Goal: Communication & Community: Answer question/provide support

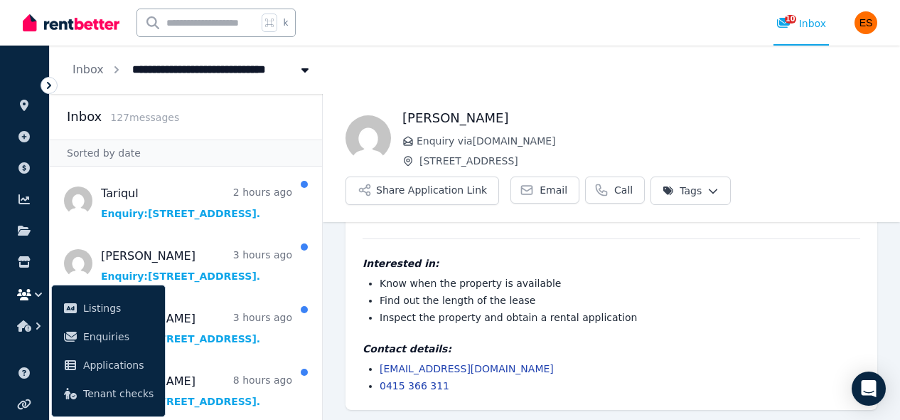
scroll to position [48, 0]
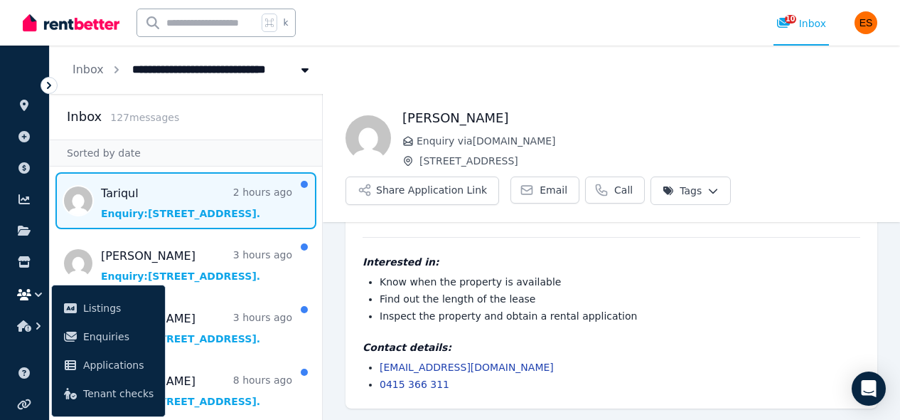
click at [178, 211] on span "Message list" at bounding box center [186, 200] width 272 height 57
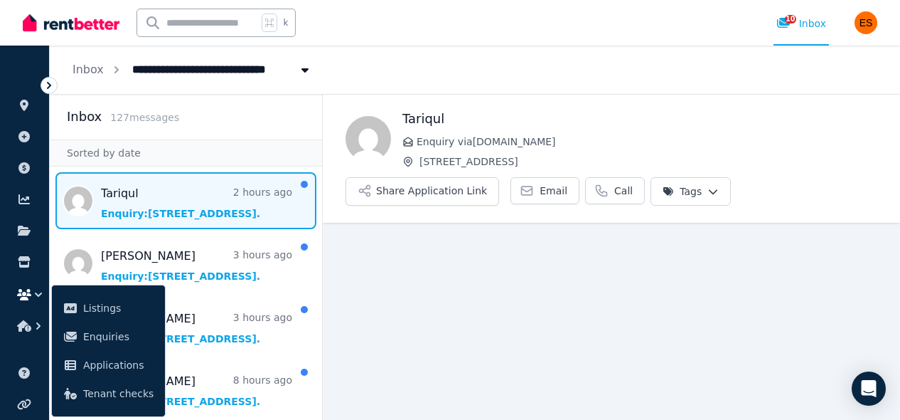
click at [699, 190] on html "**********" at bounding box center [450, 210] width 900 height 420
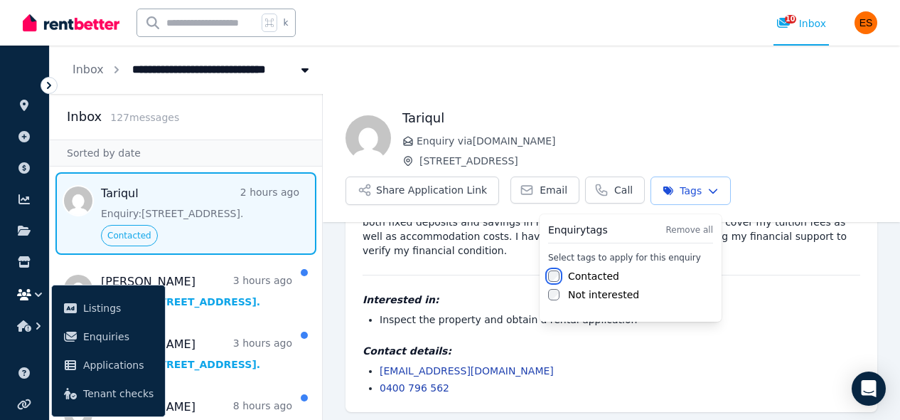
scroll to position [125, 0]
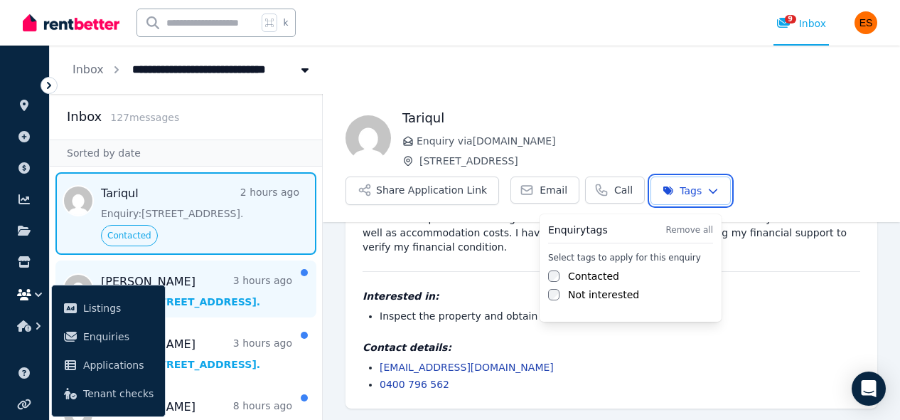
click at [260, 297] on html "**********" at bounding box center [450, 210] width 900 height 420
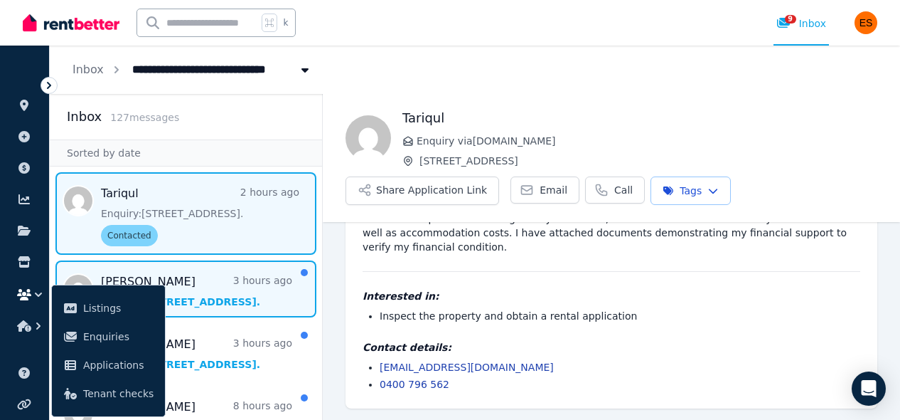
click at [249, 298] on span "Message list" at bounding box center [186, 288] width 272 height 57
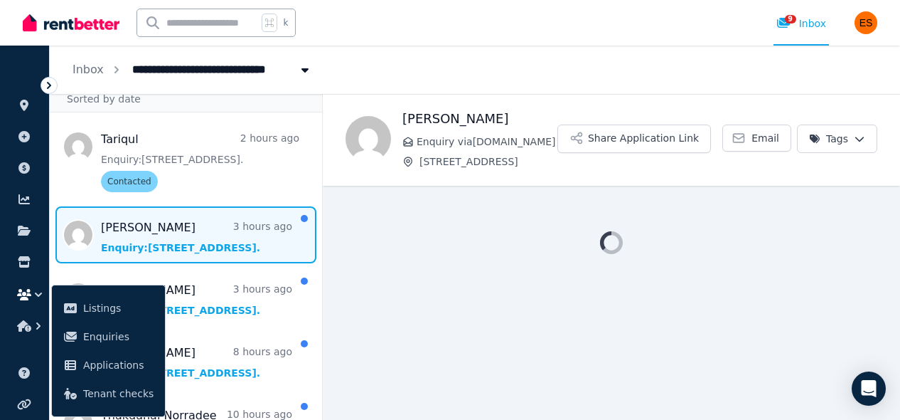
scroll to position [66, 0]
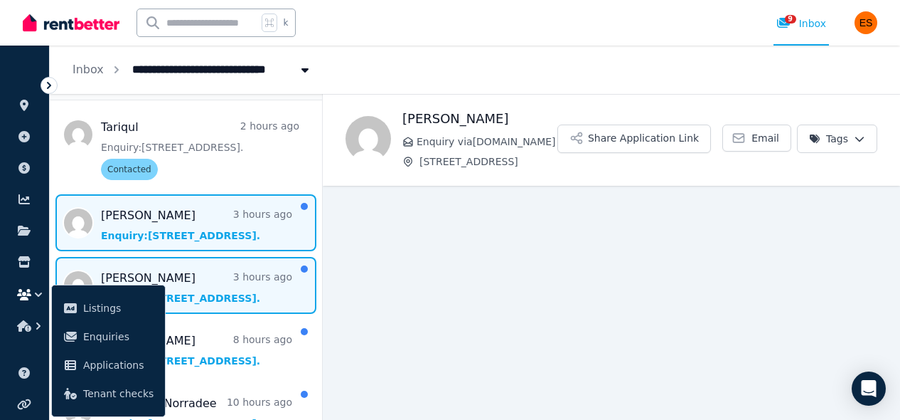
click at [239, 291] on span "Message list" at bounding box center [186, 285] width 272 height 57
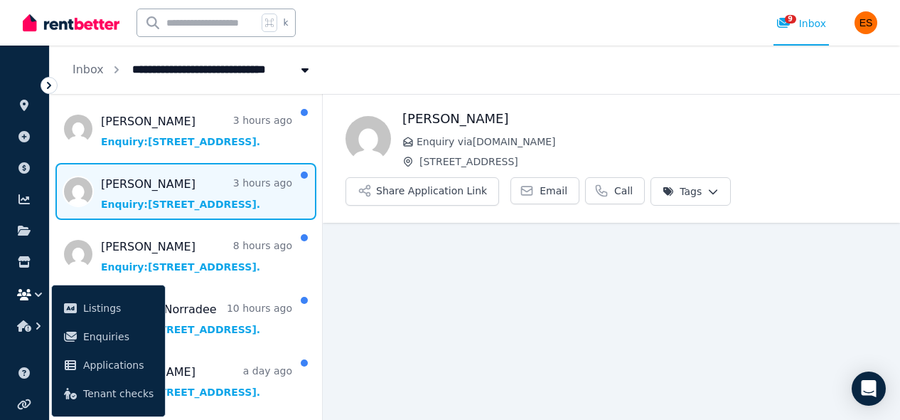
scroll to position [161, 0]
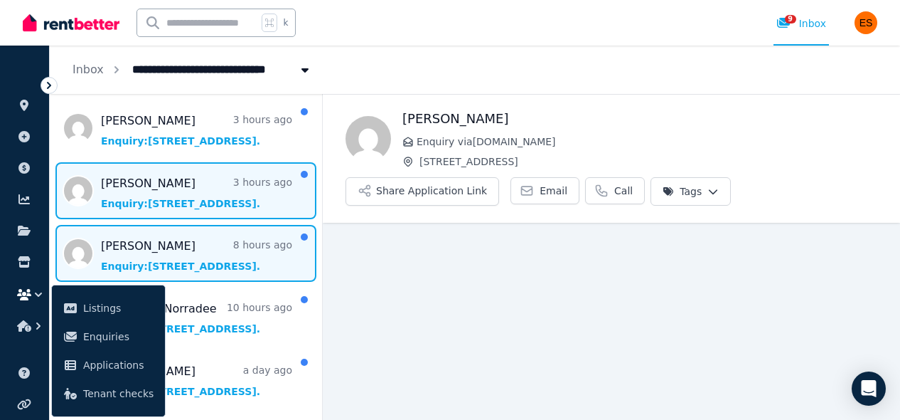
click at [241, 253] on span "Message list" at bounding box center [186, 253] width 272 height 57
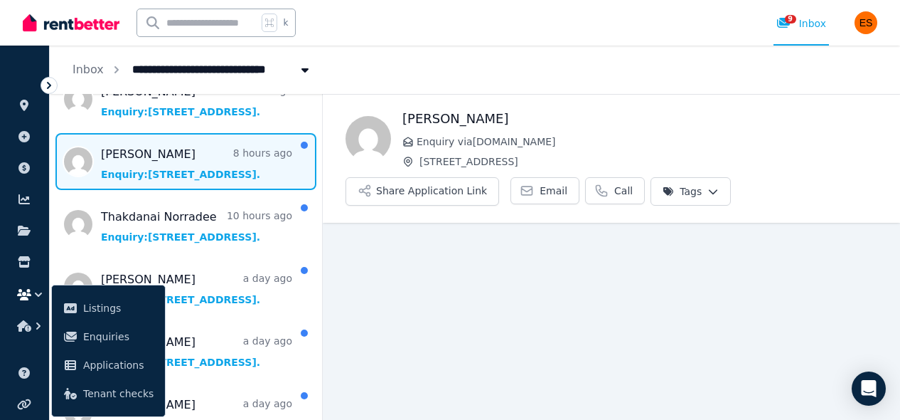
scroll to position [254, 0]
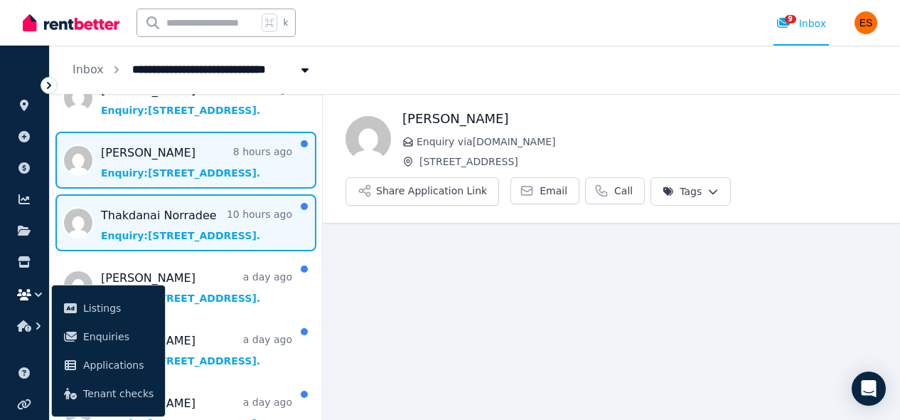
click at [233, 218] on span "Message list" at bounding box center [186, 222] width 272 height 57
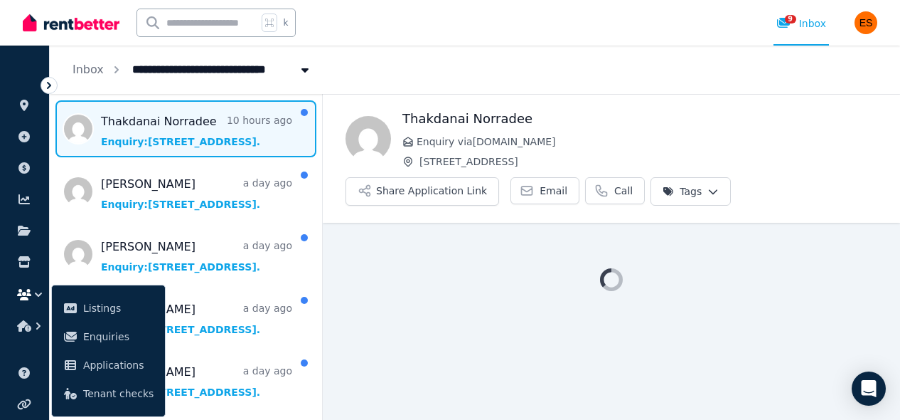
scroll to position [349, 0]
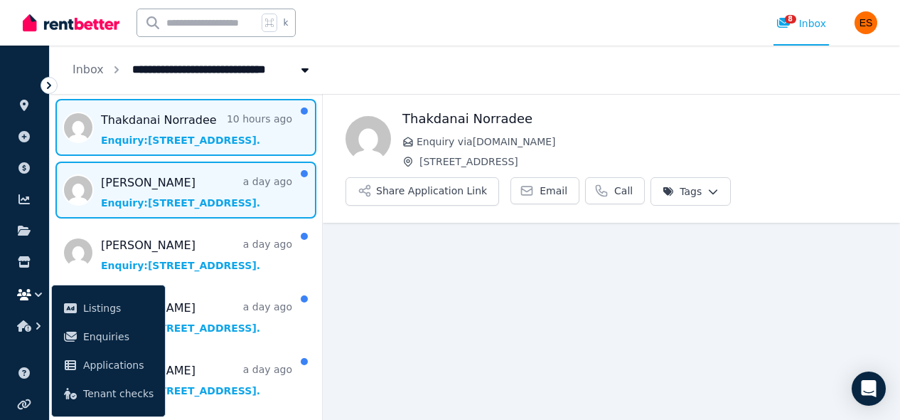
click at [233, 181] on span "Message list" at bounding box center [186, 189] width 272 height 57
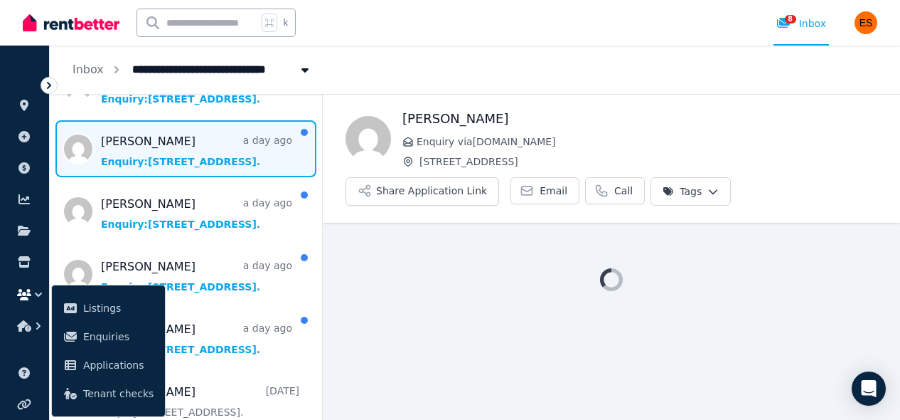
scroll to position [398, 0]
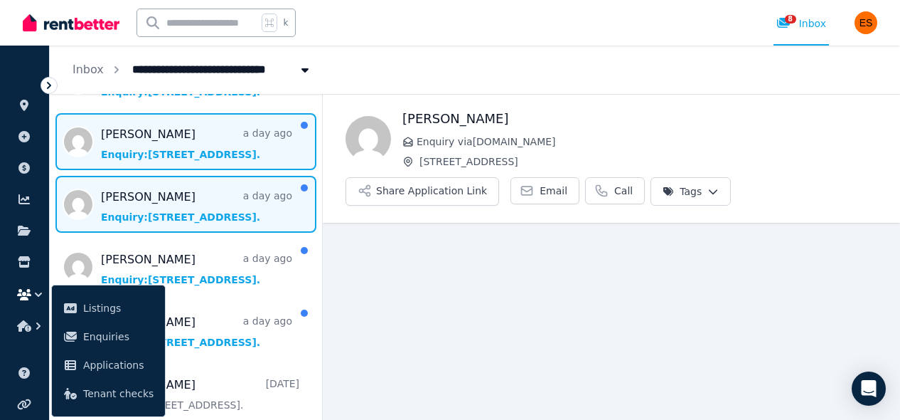
click at [225, 196] on span "Message list" at bounding box center [186, 204] width 272 height 57
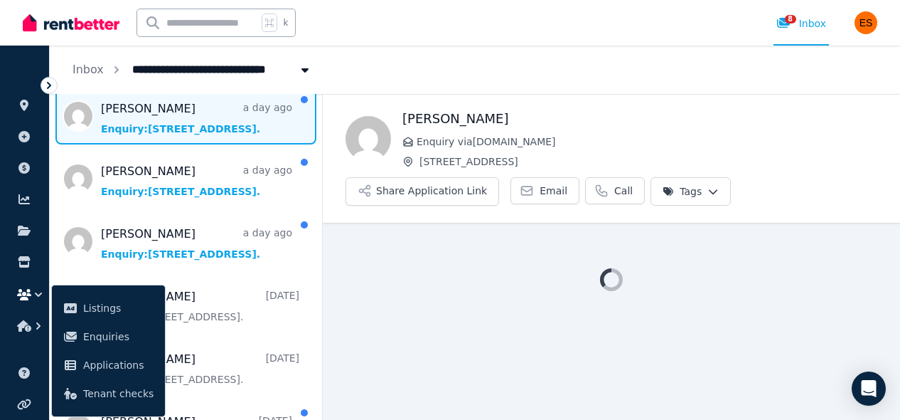
scroll to position [487, 0]
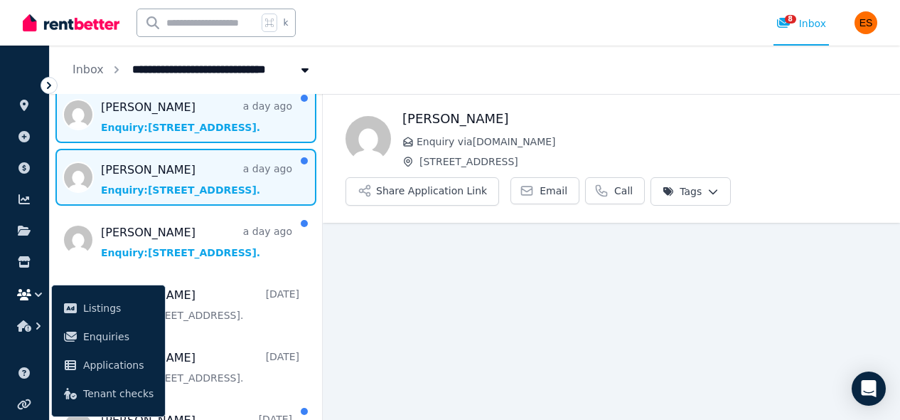
click at [224, 177] on span "Message list" at bounding box center [186, 177] width 272 height 57
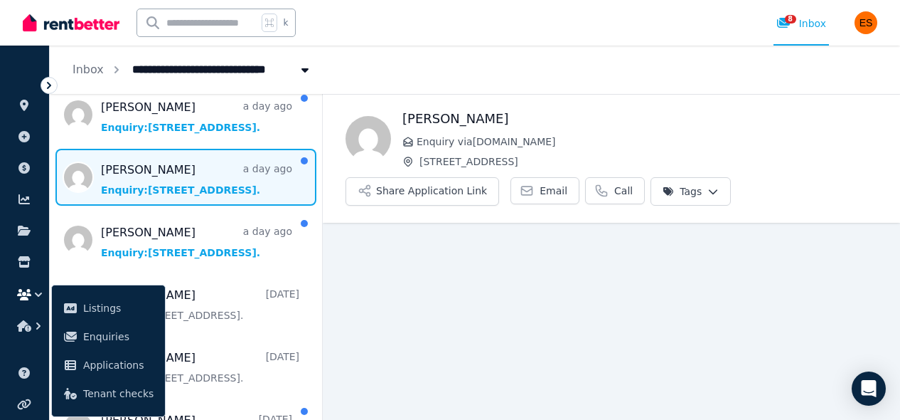
click at [705, 184] on html "**********" at bounding box center [450, 210] width 900 height 420
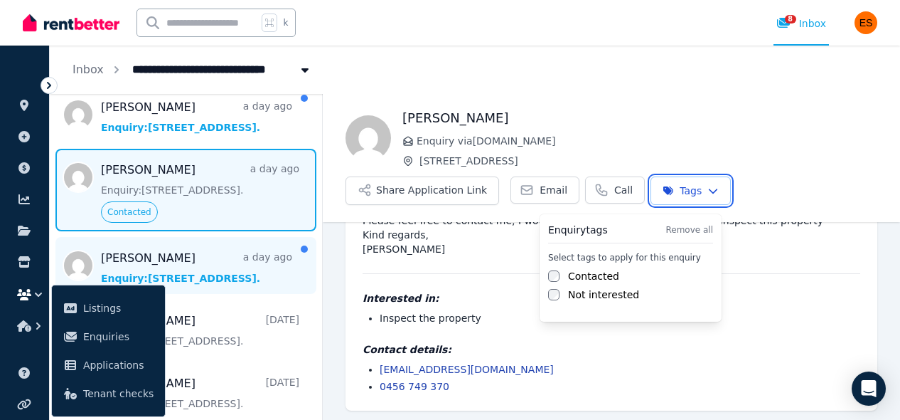
scroll to position [111, 0]
click at [221, 272] on html "**********" at bounding box center [450, 210] width 900 height 420
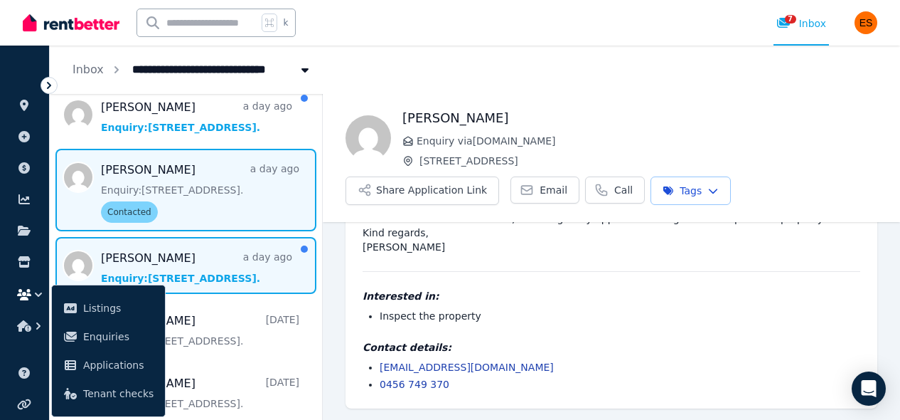
click at [214, 269] on span "Message list" at bounding box center [186, 265] width 272 height 57
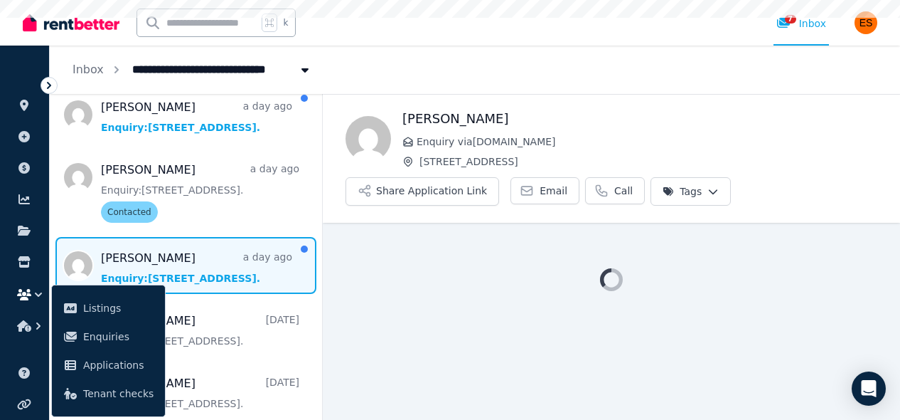
scroll to position [381, 0]
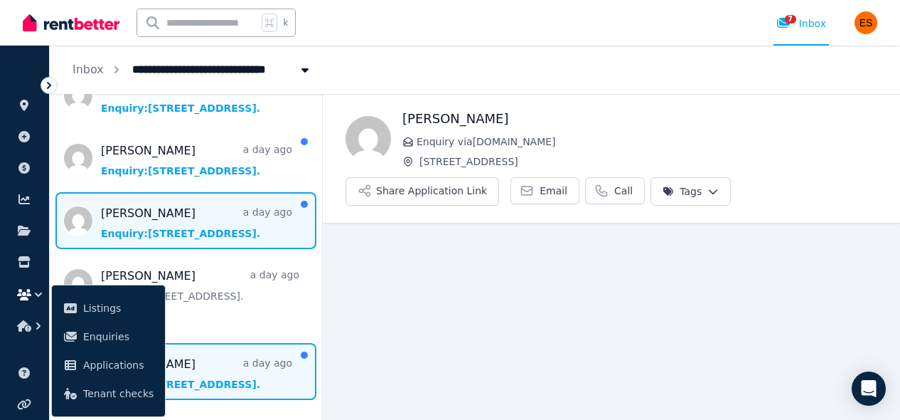
click at [220, 223] on span "Message list" at bounding box center [186, 220] width 272 height 57
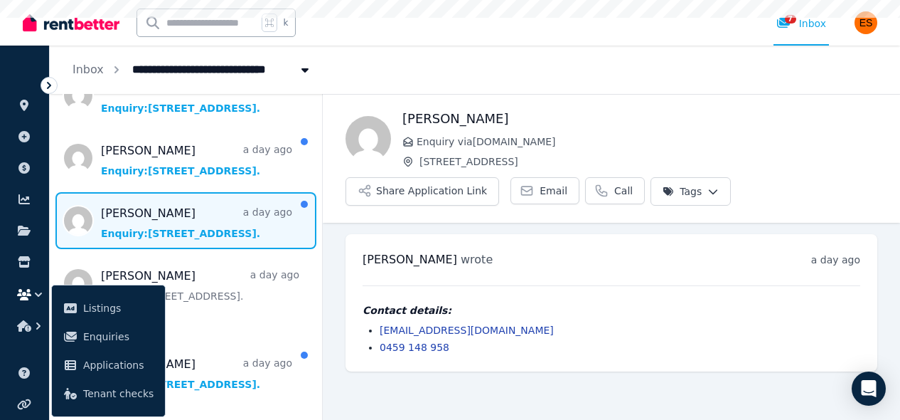
scroll to position [284, 0]
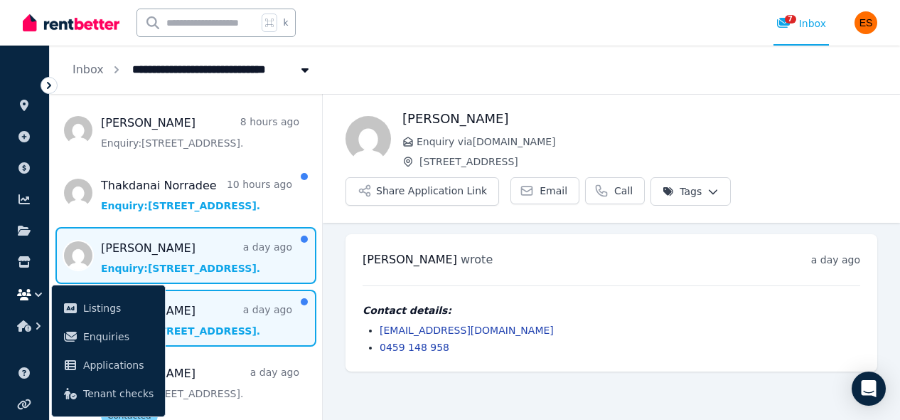
click at [215, 250] on span "Message list" at bounding box center [186, 255] width 272 height 57
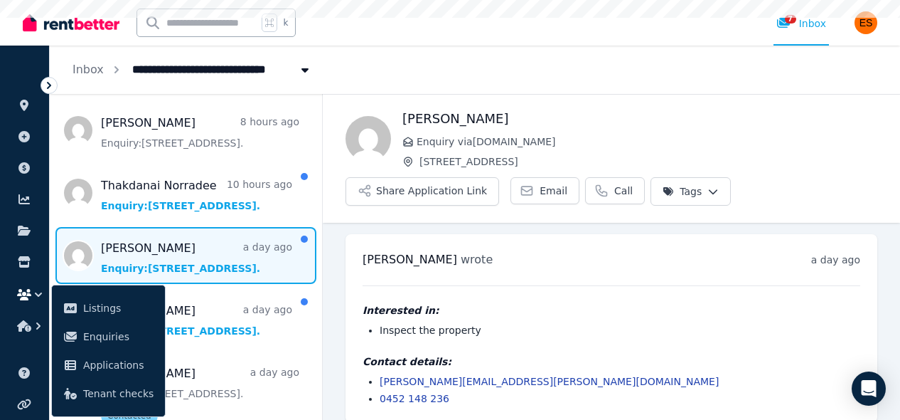
scroll to position [14, 0]
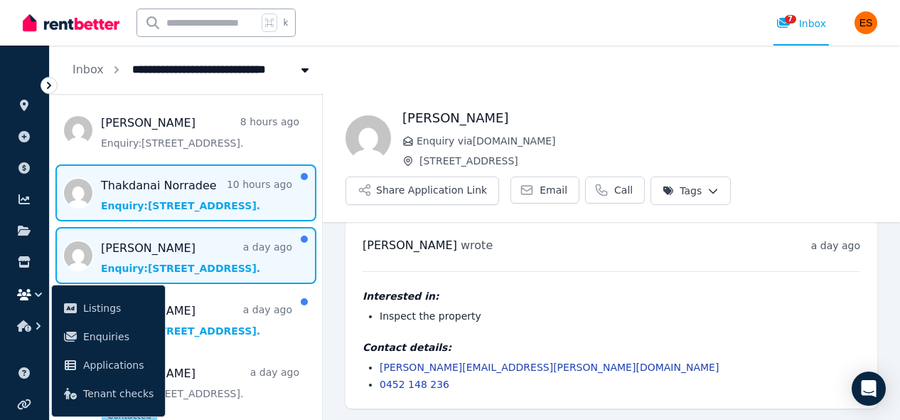
click at [223, 193] on span "Message list" at bounding box center [186, 192] width 272 height 57
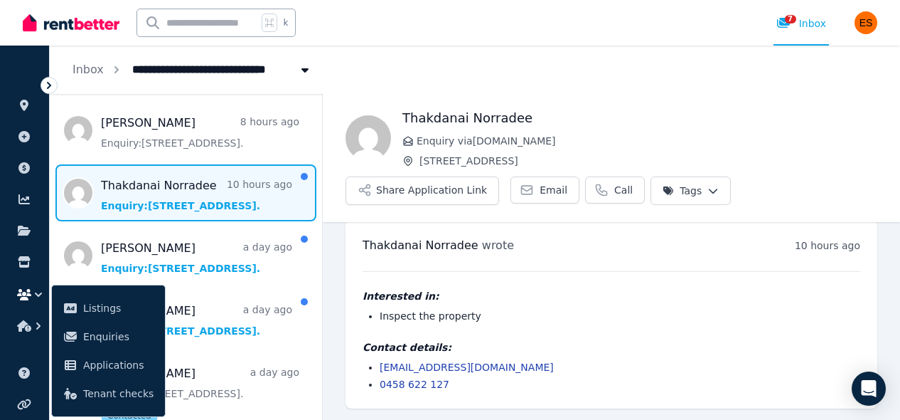
scroll to position [166, 0]
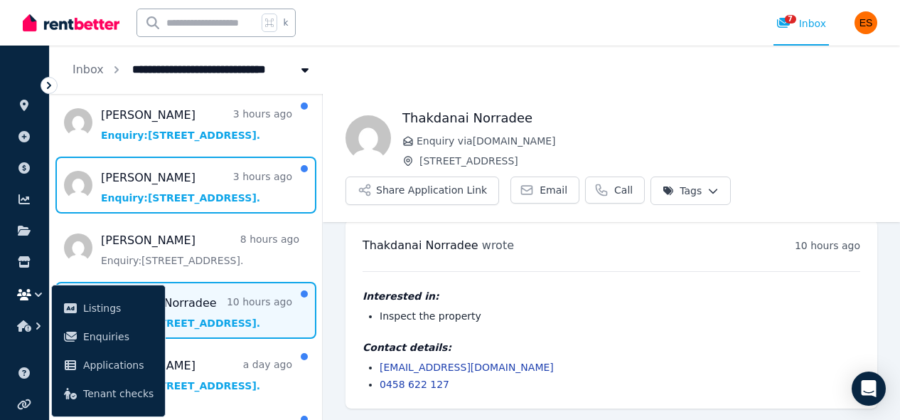
click at [223, 193] on span "Message list" at bounding box center [186, 184] width 272 height 57
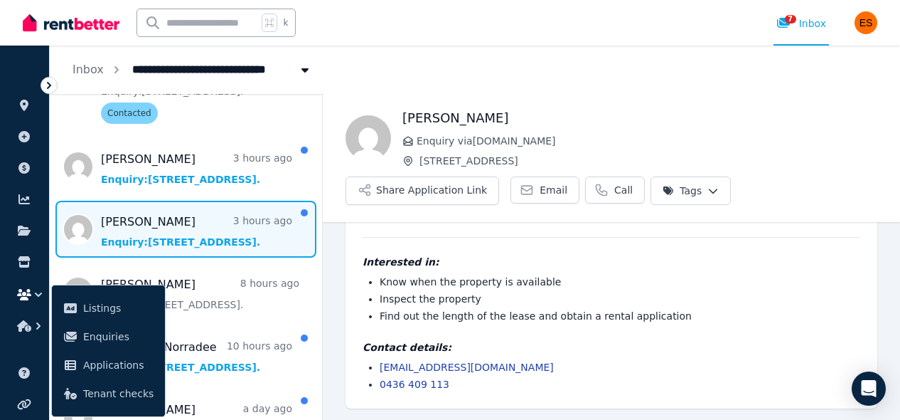
scroll to position [113, 0]
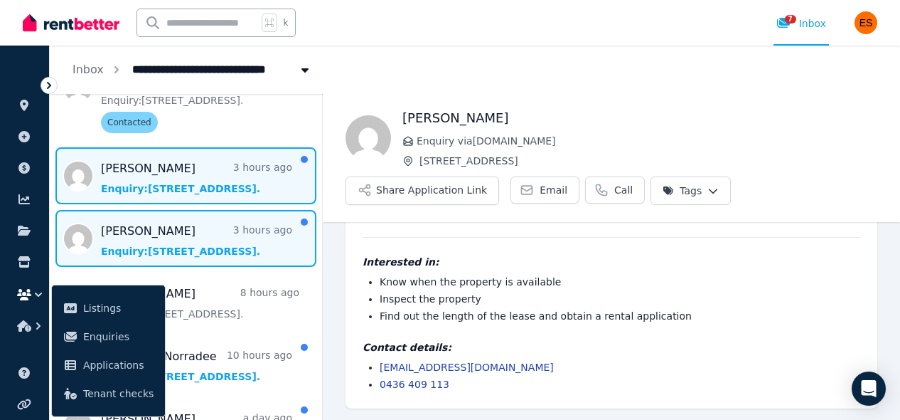
click at [222, 168] on span "Message list" at bounding box center [186, 175] width 272 height 57
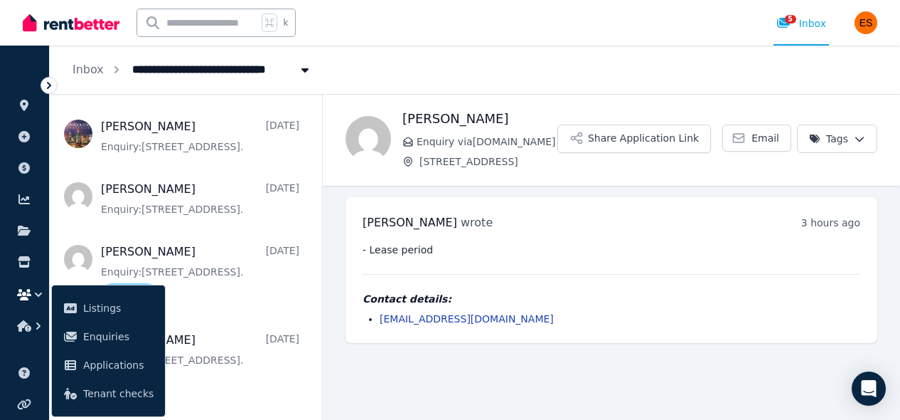
scroll to position [777, 0]
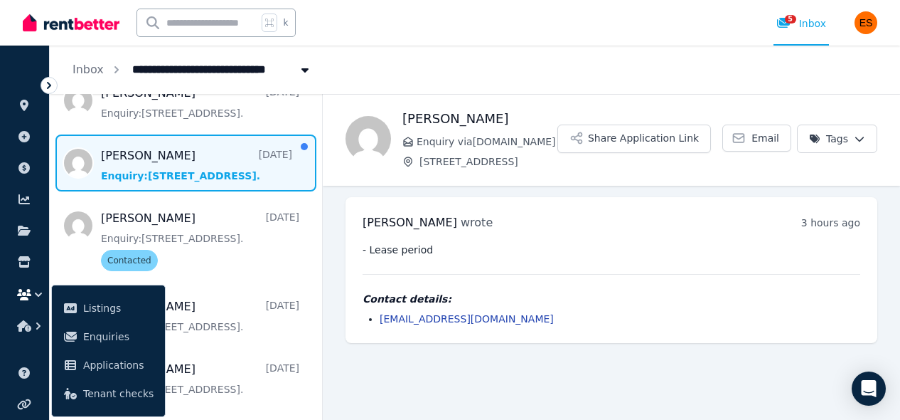
click at [216, 171] on span "Message list" at bounding box center [186, 162] width 272 height 57
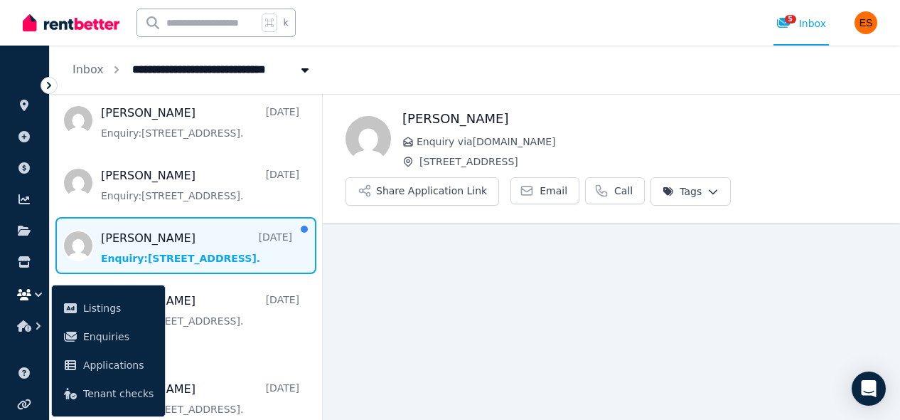
scroll to position [686, 0]
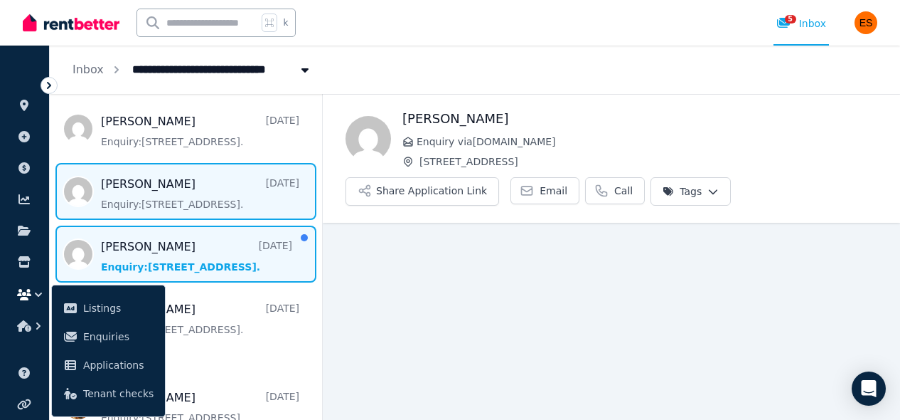
click at [203, 206] on span "Message list" at bounding box center [186, 191] width 272 height 57
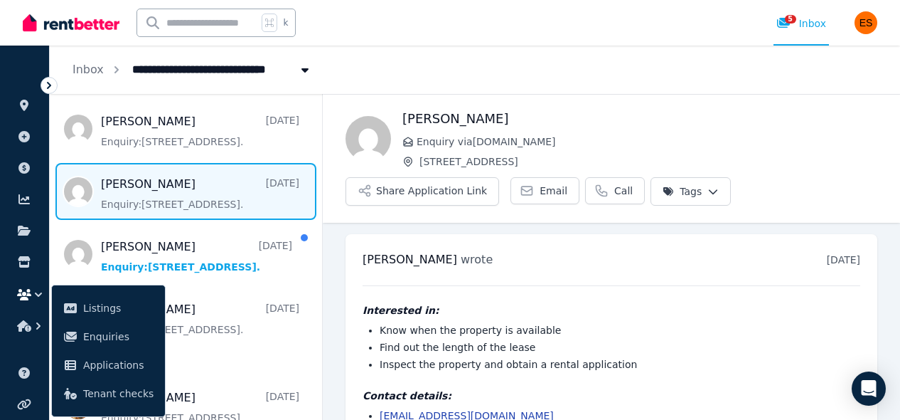
scroll to position [48, 0]
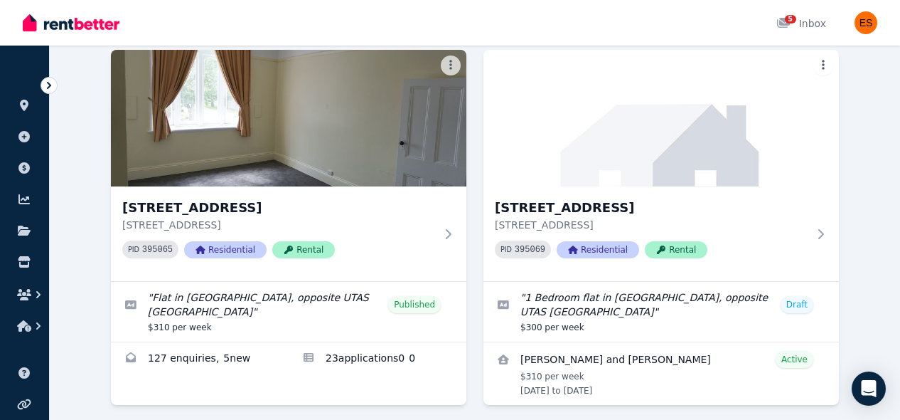
scroll to position [121, 0]
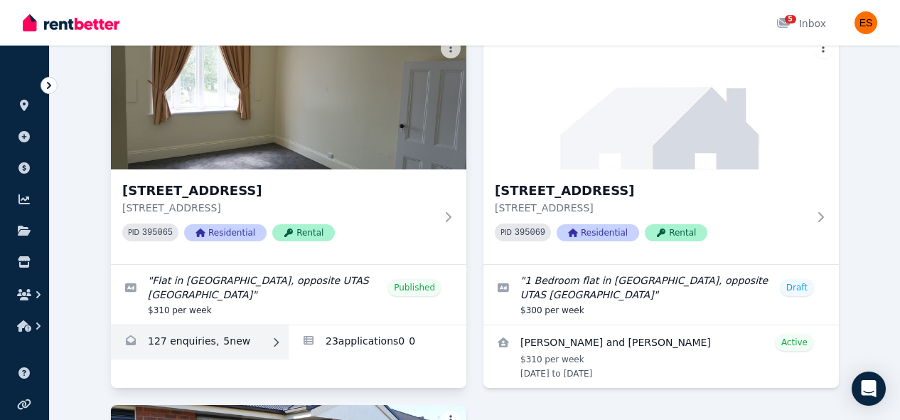
click at [254, 341] on link "Enquiries for Unit 2/55 Invermay Rd, Invermay" at bounding box center [200, 342] width 178 height 34
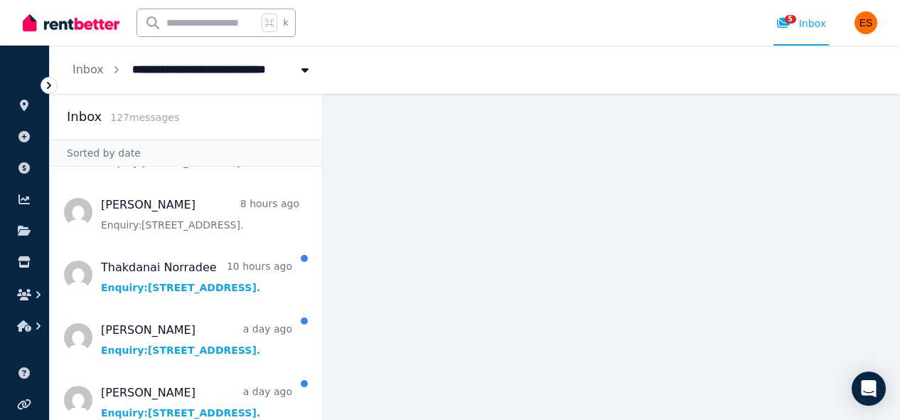
scroll to position [203, 0]
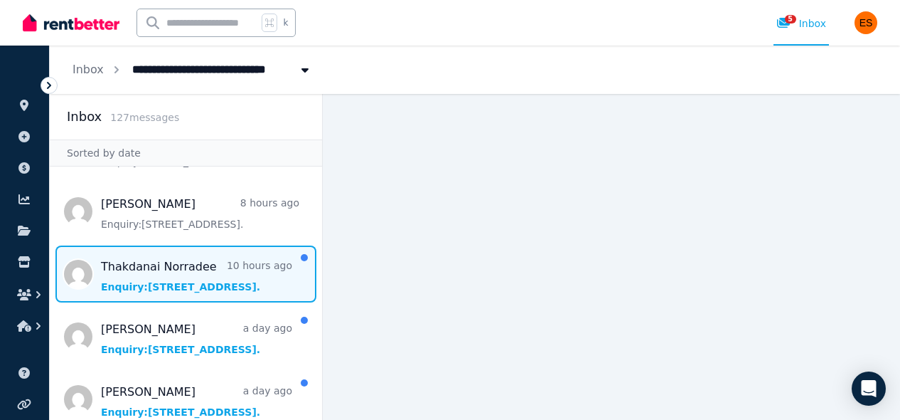
click at [228, 263] on span "Message list" at bounding box center [186, 273] width 272 height 57
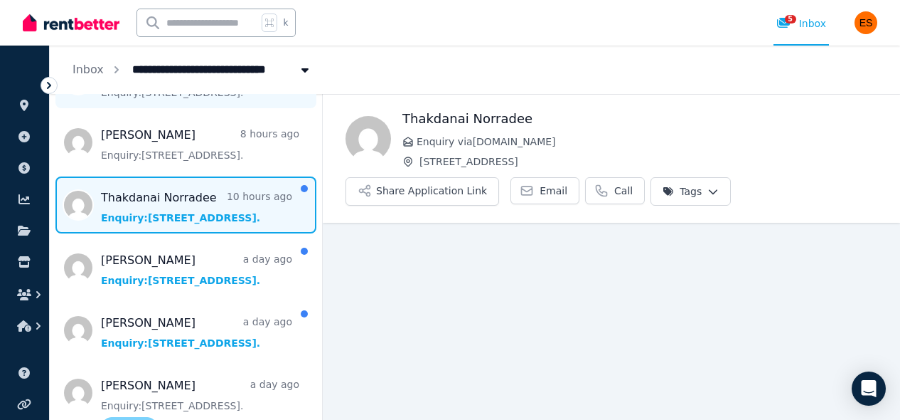
scroll to position [278, 0]
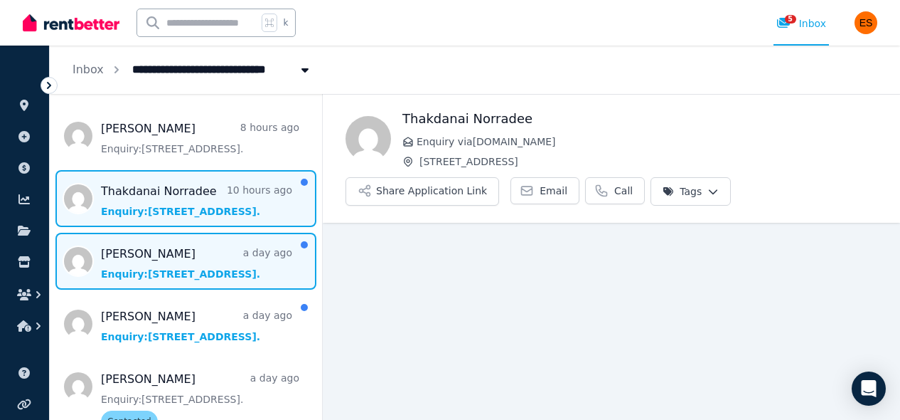
click at [207, 275] on span "Message list" at bounding box center [186, 261] width 272 height 57
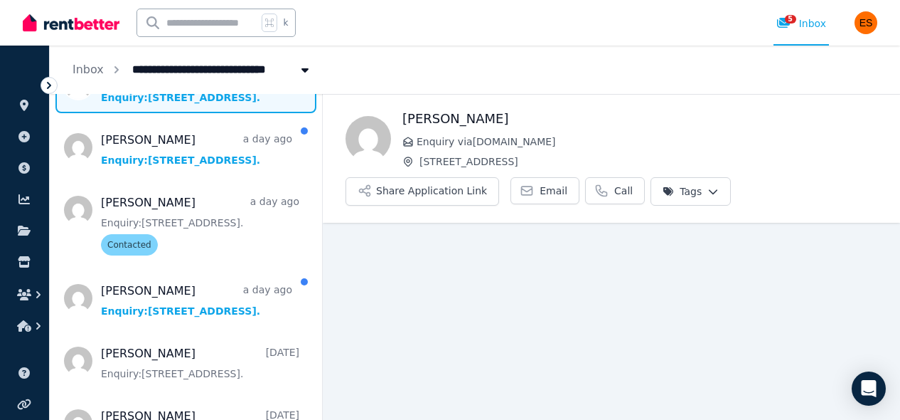
scroll to position [541, 0]
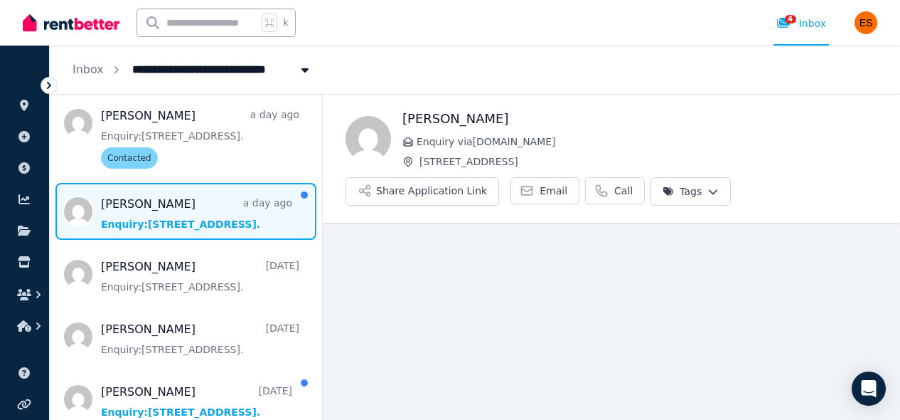
click at [210, 229] on span "Message list" at bounding box center [186, 211] width 272 height 57
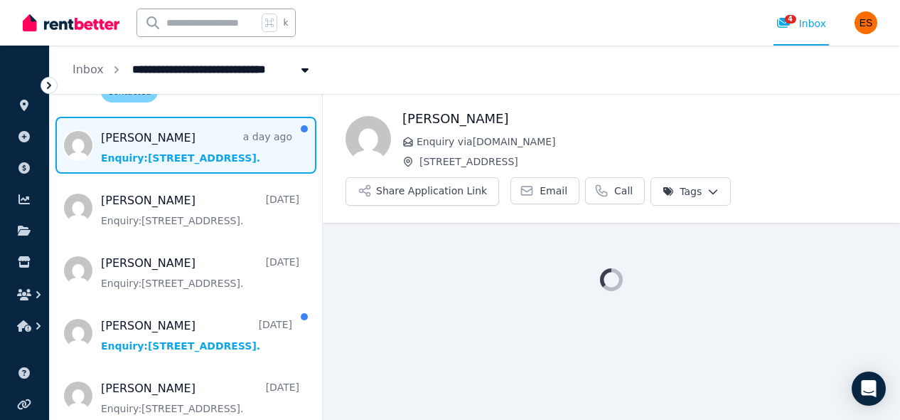
scroll to position [610, 0]
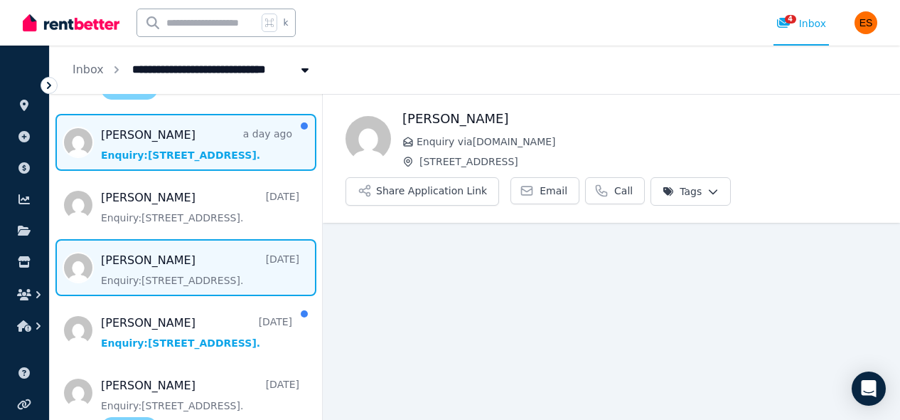
click at [193, 261] on span "Message list" at bounding box center [186, 267] width 272 height 57
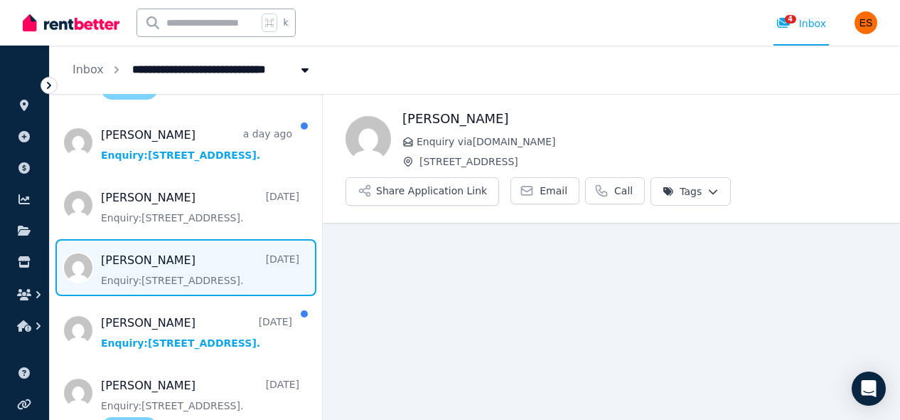
click at [702, 186] on html "**********" at bounding box center [450, 210] width 900 height 420
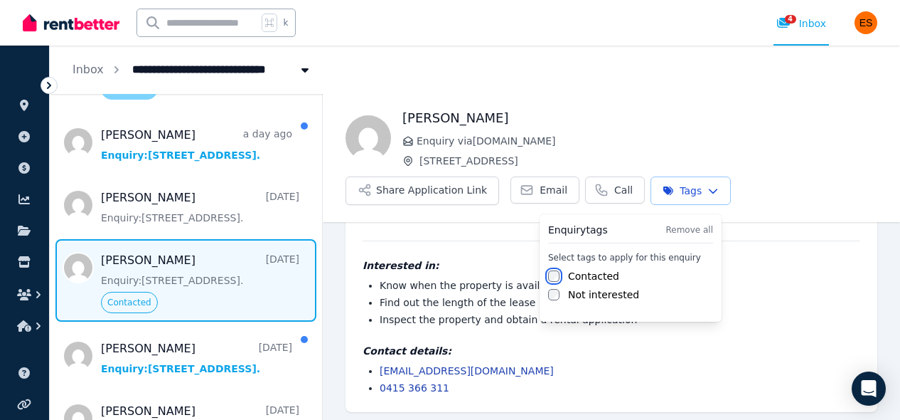
scroll to position [48, 0]
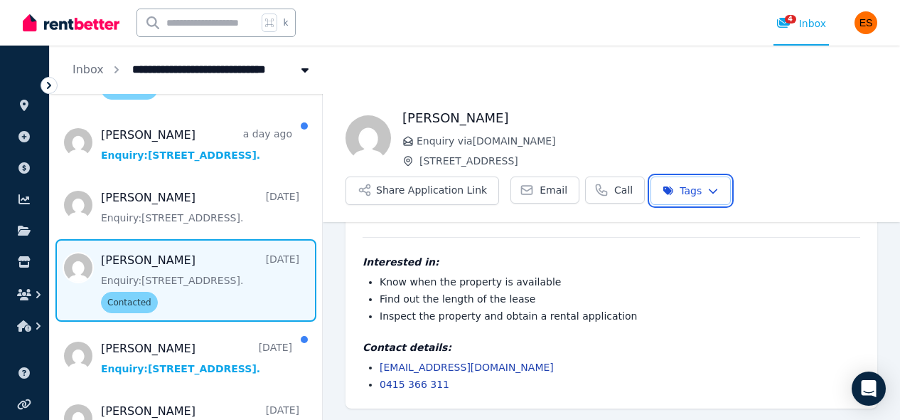
click at [184, 405] on html "**********" at bounding box center [450, 210] width 900 height 420
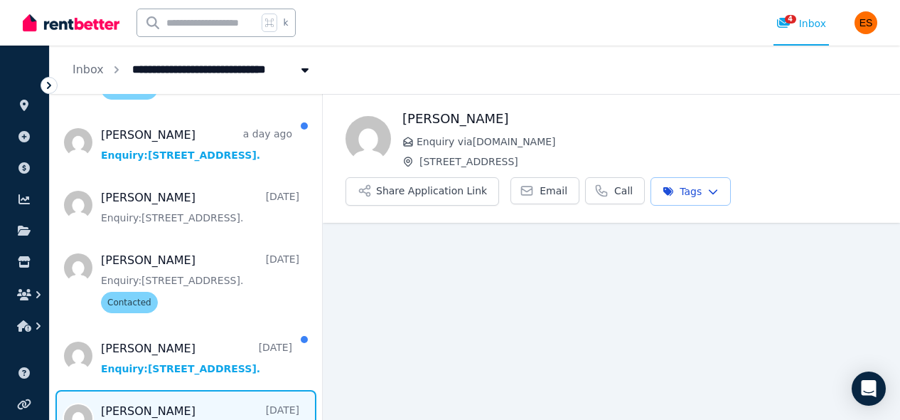
click at [686, 187] on html "**********" at bounding box center [450, 210] width 900 height 420
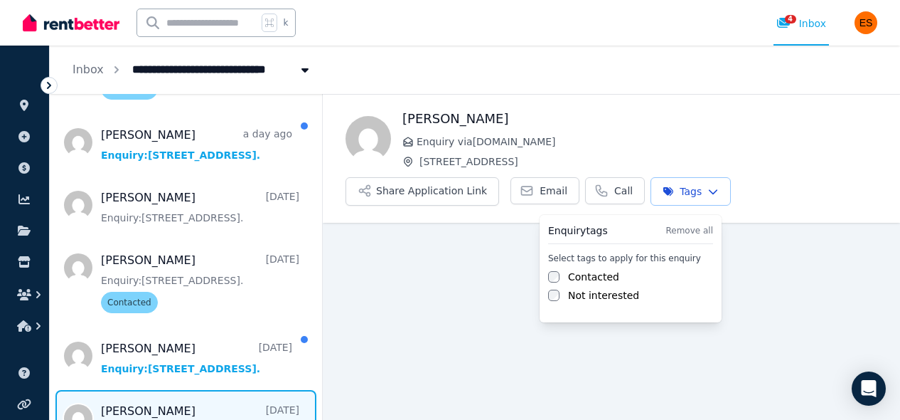
click at [686, 187] on html "**********" at bounding box center [450, 210] width 900 height 420
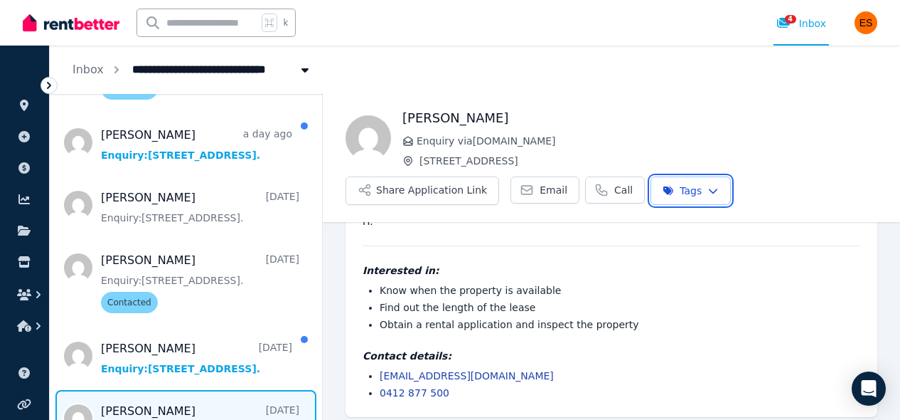
scroll to position [159, 0]
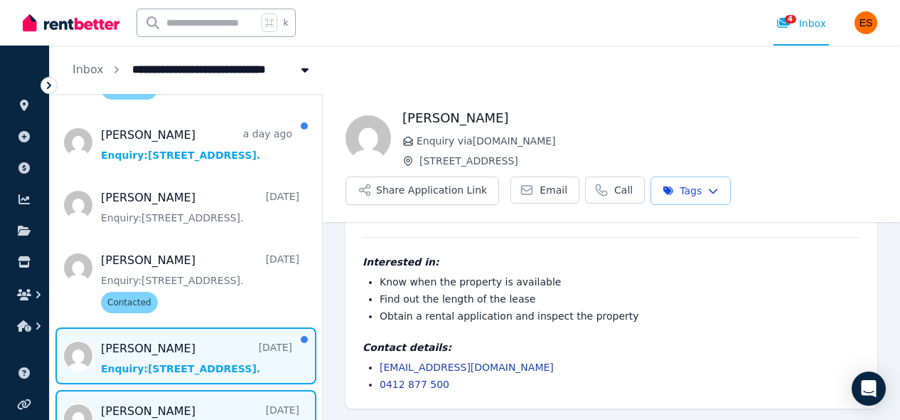
click at [223, 339] on span "Message list" at bounding box center [186, 355] width 272 height 57
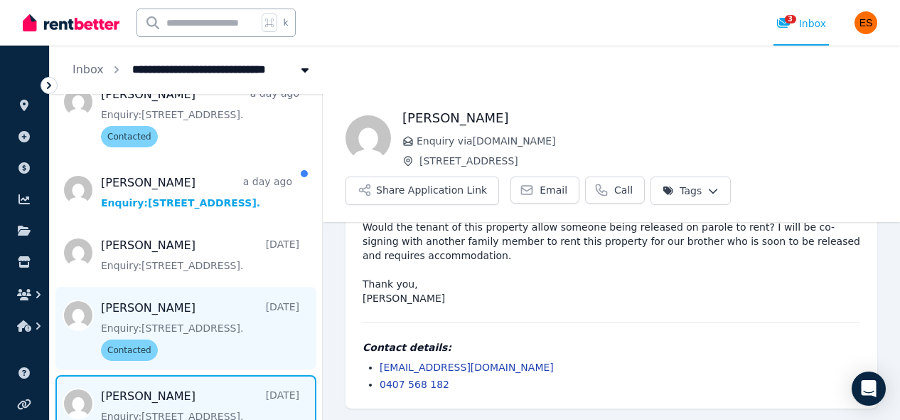
scroll to position [526, 0]
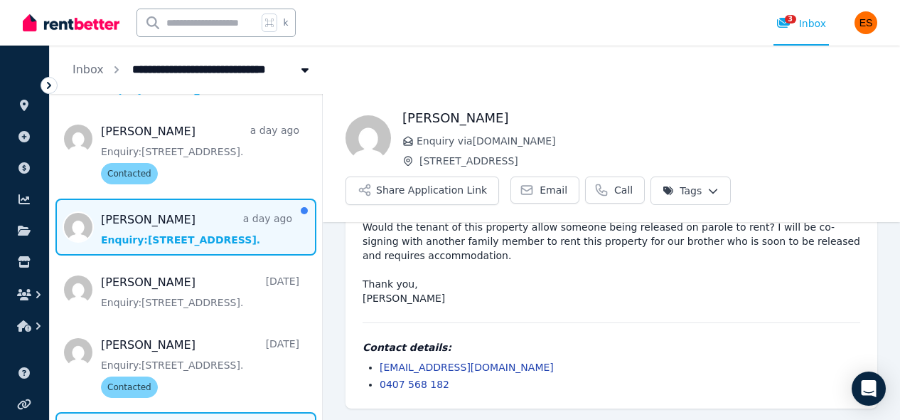
click at [206, 230] on span "Message list" at bounding box center [186, 226] width 272 height 57
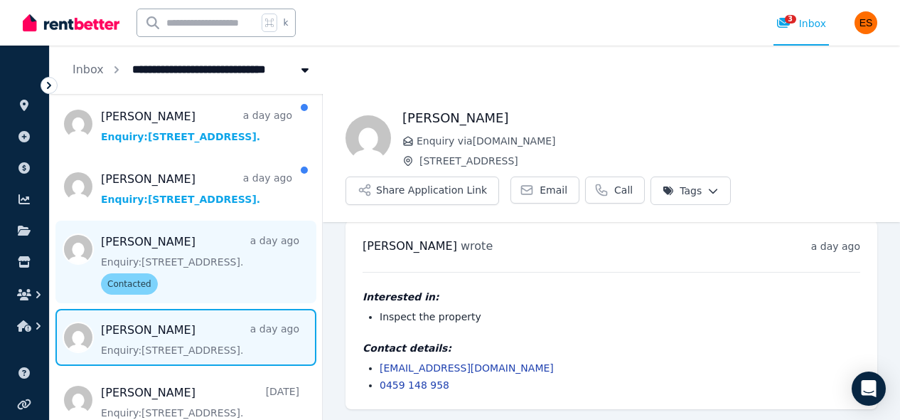
scroll to position [14, 0]
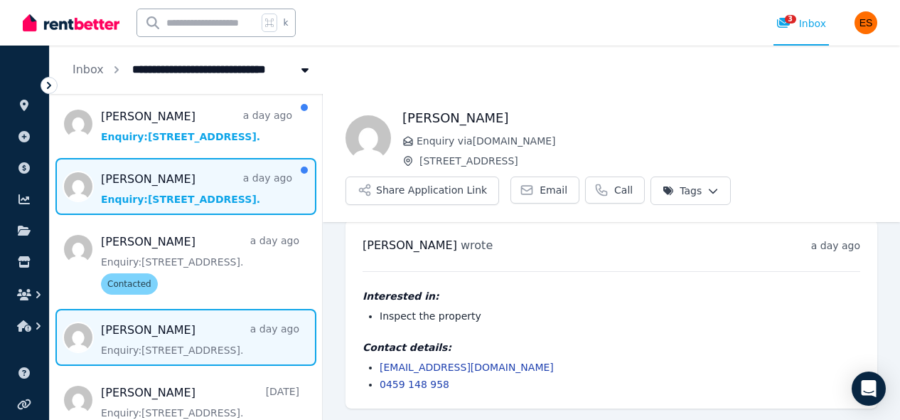
click at [246, 192] on span "Message list" at bounding box center [186, 186] width 272 height 57
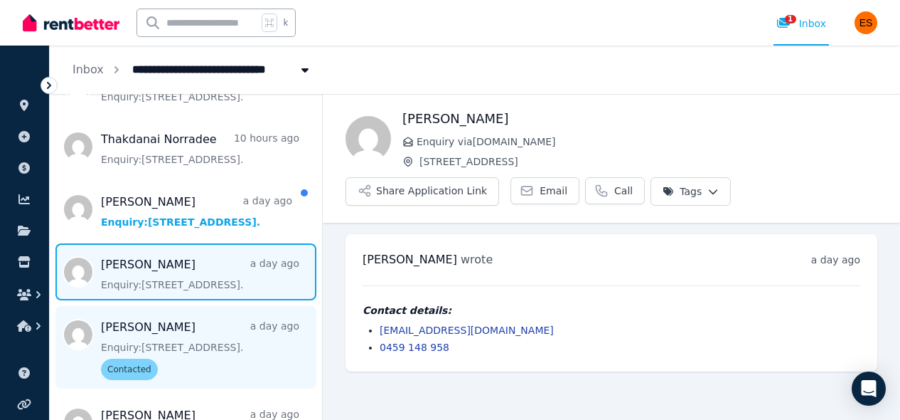
scroll to position [328, 0]
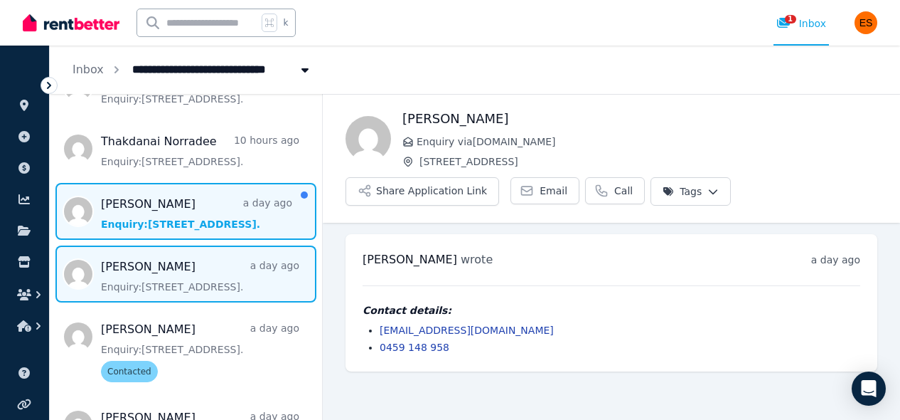
click at [196, 211] on span "Message list" at bounding box center [186, 211] width 272 height 57
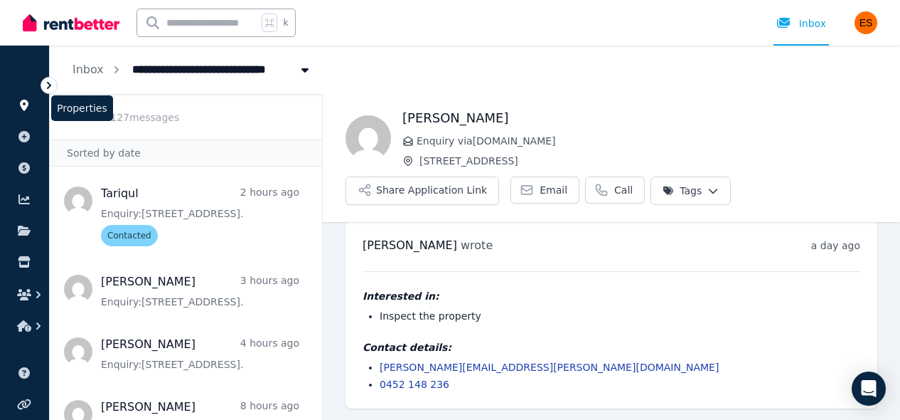
click at [24, 107] on icon at bounding box center [24, 105] width 9 height 11
